Goal: Obtain resource: Download file/media

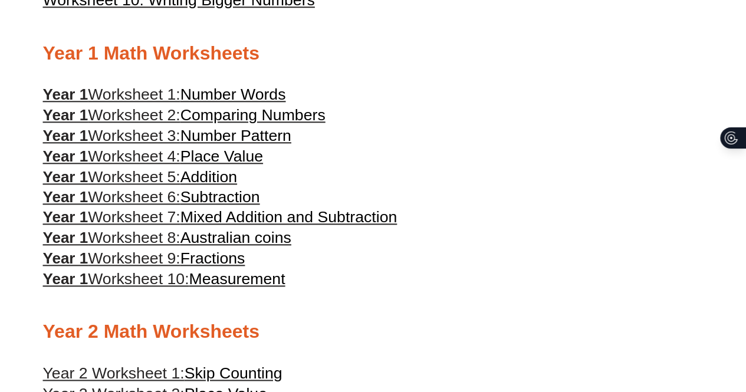
scroll to position [574, 0]
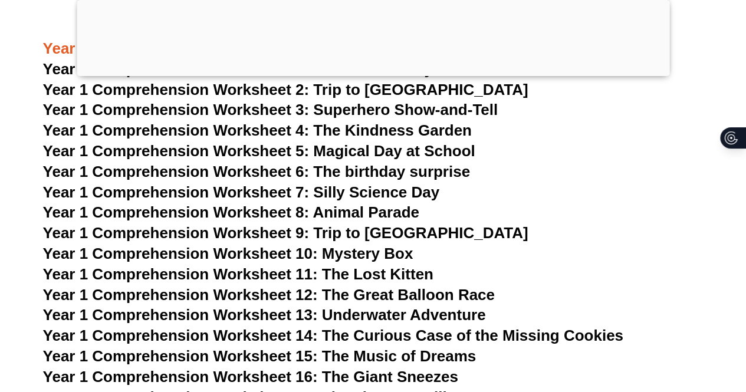
scroll to position [1521, 0]
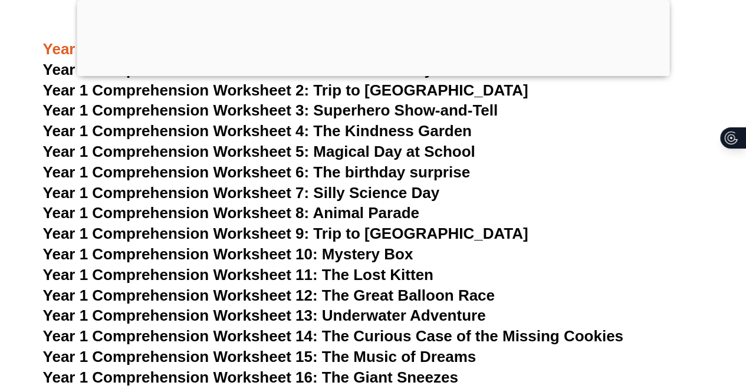
click at [427, 166] on span "Year 1 Comprehension Worksheet 6: The birthday surprise" at bounding box center [256, 172] width 427 height 18
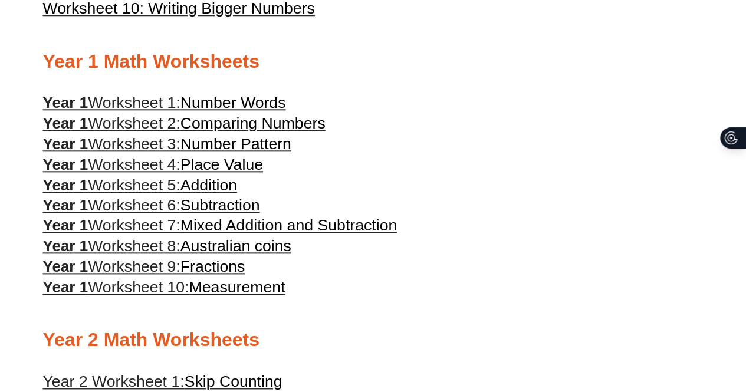
scroll to position [577, 0]
click at [236, 295] on span "Measurement" at bounding box center [237, 287] width 96 height 18
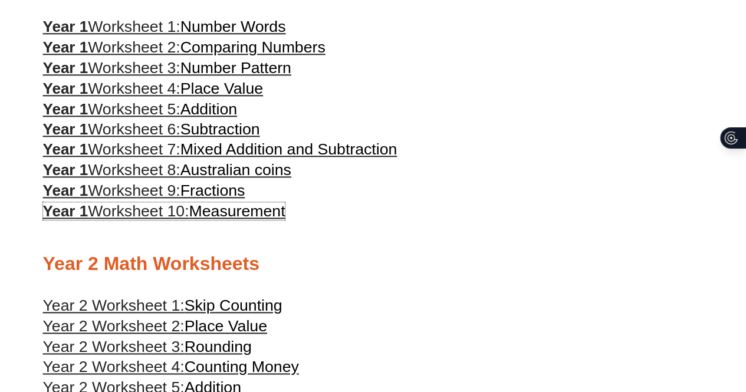
scroll to position [648, 0]
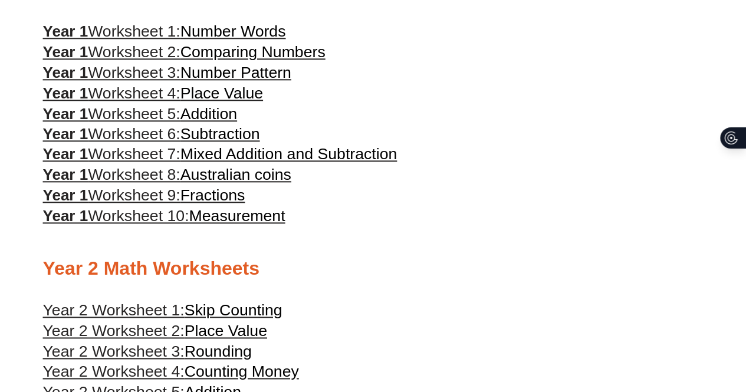
click at [261, 37] on span "Number Words" at bounding box center [233, 31] width 106 height 18
click at [356, 157] on span "Mixed Addition and Subtraction" at bounding box center [288, 154] width 217 height 18
click at [233, 101] on span "Place Value" at bounding box center [221, 93] width 83 height 18
click at [246, 225] on span "Measurement" at bounding box center [237, 216] width 96 height 18
